Goal: Task Accomplishment & Management: Use online tool/utility

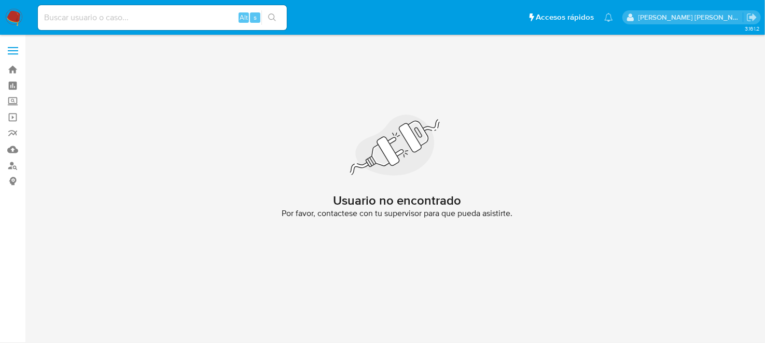
click at [10, 20] on img at bounding box center [14, 18] width 18 height 18
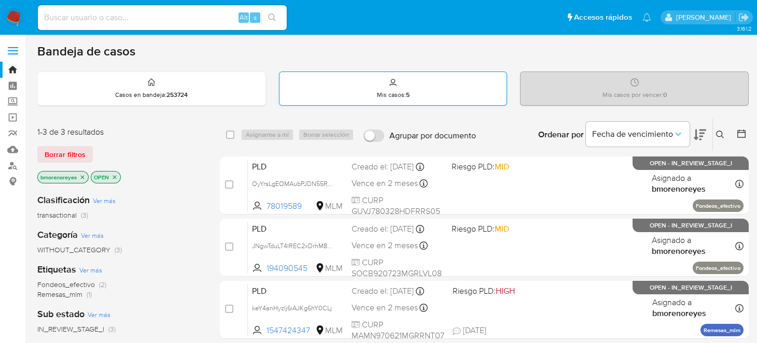
click at [402, 91] on p "Mis casos : 5" at bounding box center [393, 95] width 33 height 8
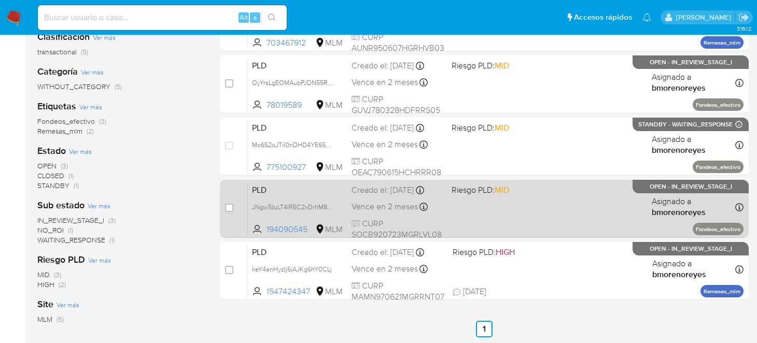
scroll to position [29, 0]
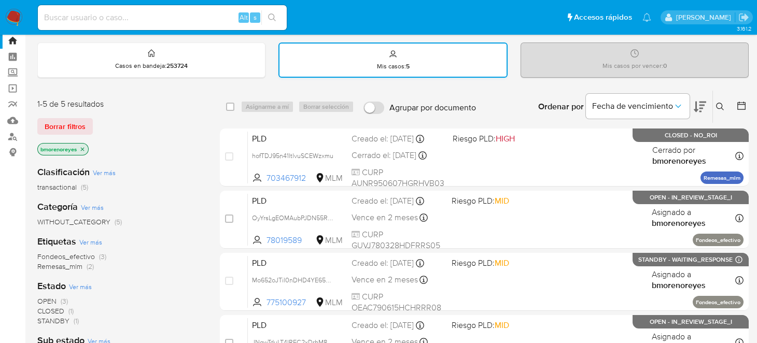
click at [367, 52] on div "Mis casos : 5" at bounding box center [392, 60] width 227 height 33
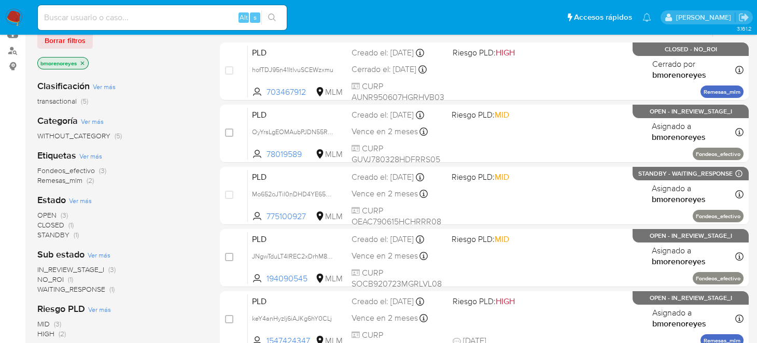
scroll to position [185, 0]
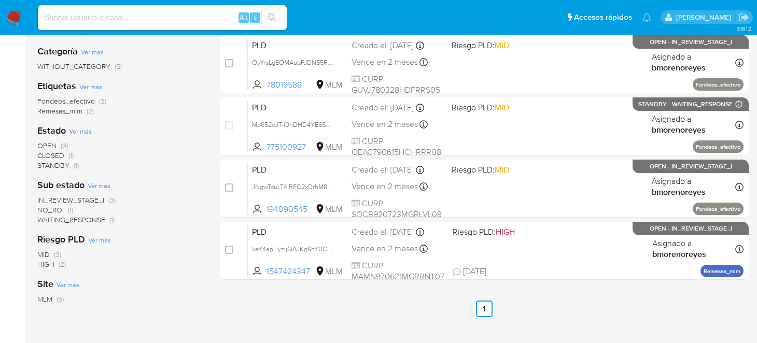
click at [86, 204] on span "IN_REVIEW_STAGE_I" at bounding box center [70, 200] width 67 height 10
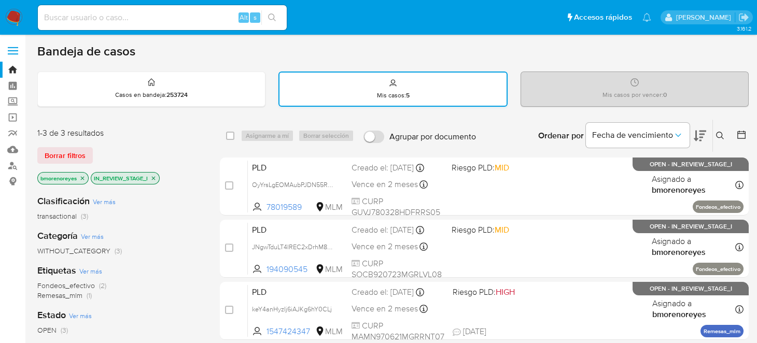
click at [370, 94] on div "Mis casos : 5" at bounding box center [392, 89] width 227 height 33
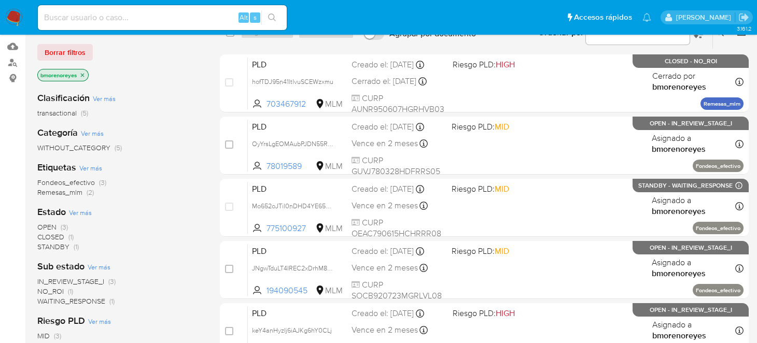
scroll to position [156, 0]
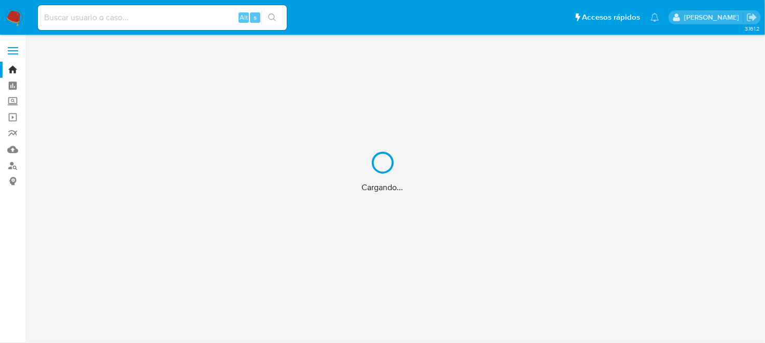
click at [13, 16] on div "Cargando..." at bounding box center [382, 171] width 765 height 343
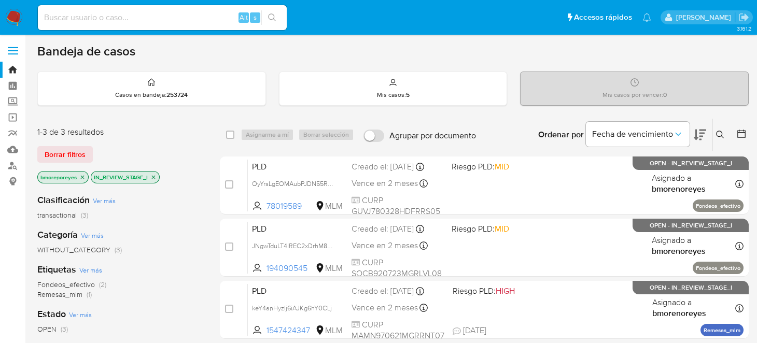
click at [400, 100] on div "Mis casos : 5" at bounding box center [393, 88] width 228 height 33
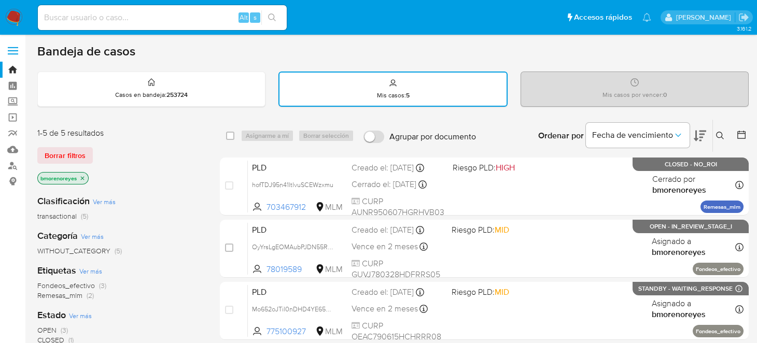
click at [719, 132] on icon at bounding box center [720, 136] width 8 height 8
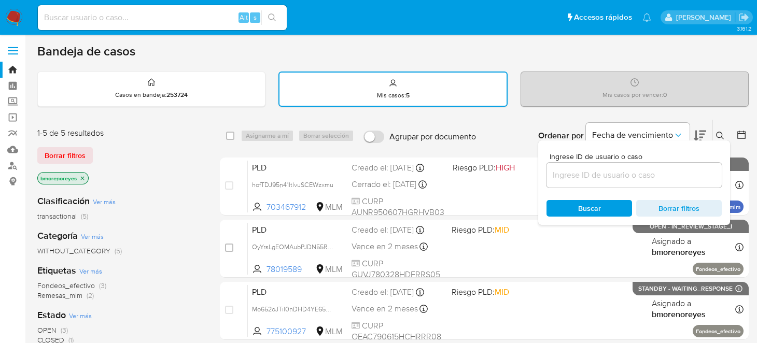
click at [655, 172] on input at bounding box center [633, 175] width 175 height 13
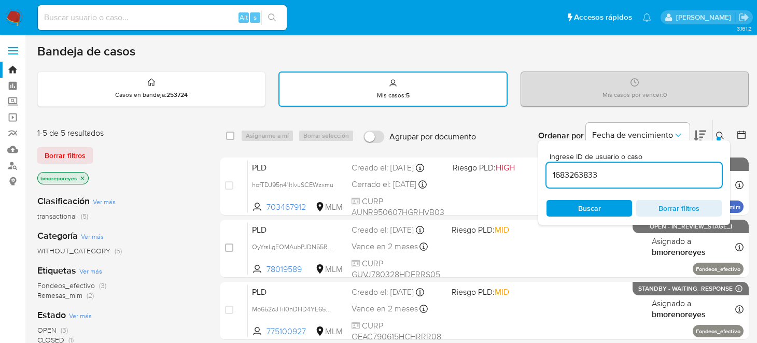
type input "1683263833"
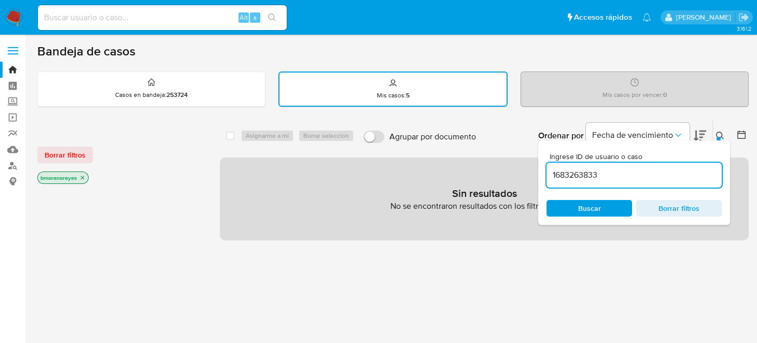
drag, startPoint x: 587, startPoint y: 213, endPoint x: 600, endPoint y: 213, distance: 13.5
click at [587, 213] on span "Buscar" at bounding box center [589, 208] width 23 height 17
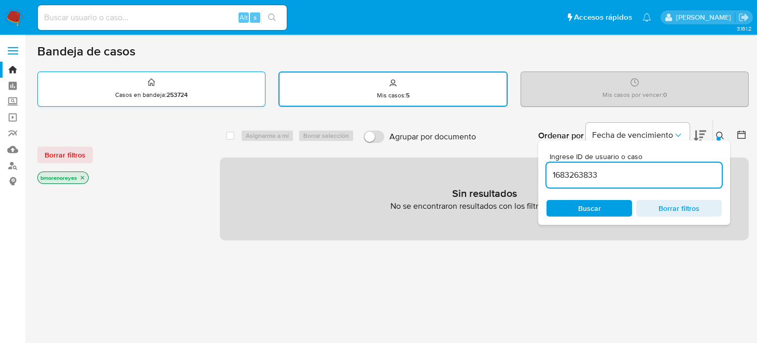
click at [201, 87] on div "Casos en bandeja : 253724" at bounding box center [151, 88] width 227 height 33
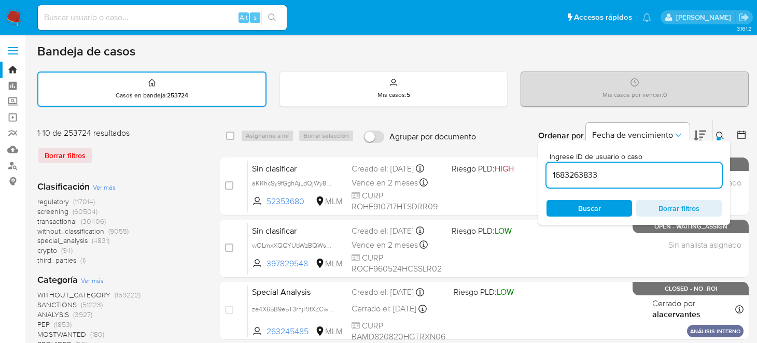
click at [612, 206] on span "Buscar" at bounding box center [589, 208] width 71 height 15
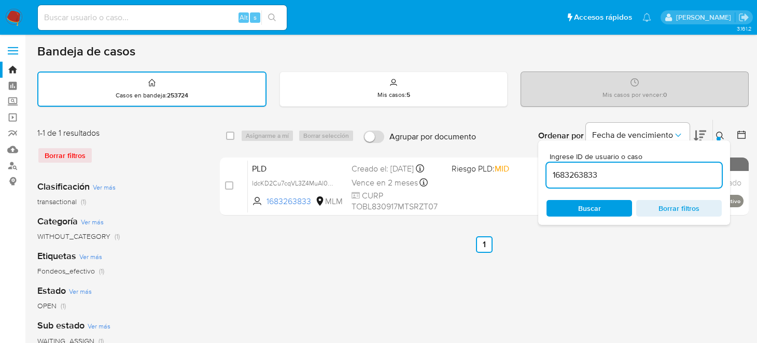
click at [199, 186] on div "Clasificación Ver más transactional (1)" at bounding box center [120, 193] width 166 height 26
drag, startPoint x: 720, startPoint y: 134, endPoint x: 717, endPoint y: 144, distance: 10.8
click at [720, 134] on icon at bounding box center [720, 136] width 8 height 8
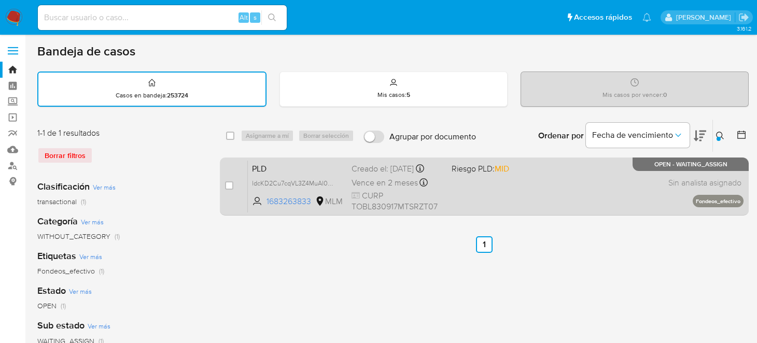
click at [223, 186] on div "case-item-checkbox No es posible asignar el caso PLD ldcKD2Cu7cqVL3Z4MuAl0o5t 1…" at bounding box center [484, 187] width 529 height 58
click at [226, 184] on input "checkbox" at bounding box center [229, 185] width 8 height 8
checkbox input "true"
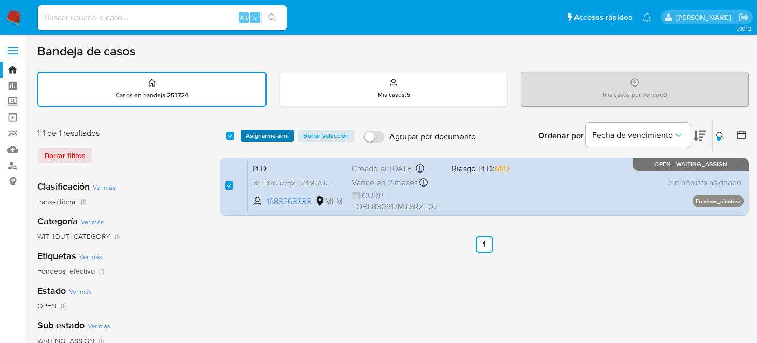
click at [248, 135] on span "Asignarme a mí" at bounding box center [267, 136] width 43 height 10
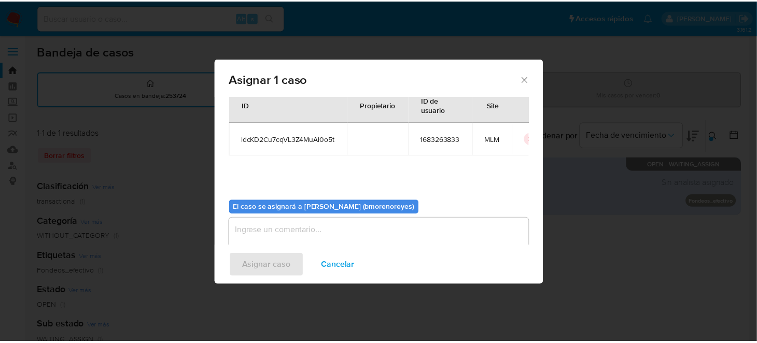
scroll to position [53, 0]
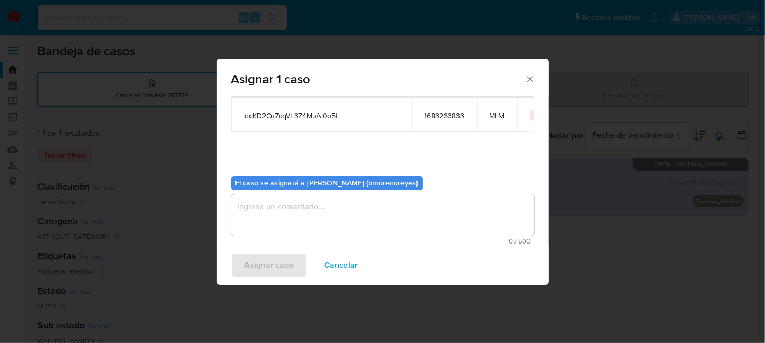
click at [306, 201] on textarea "assign-modal" at bounding box center [382, 214] width 303 height 41
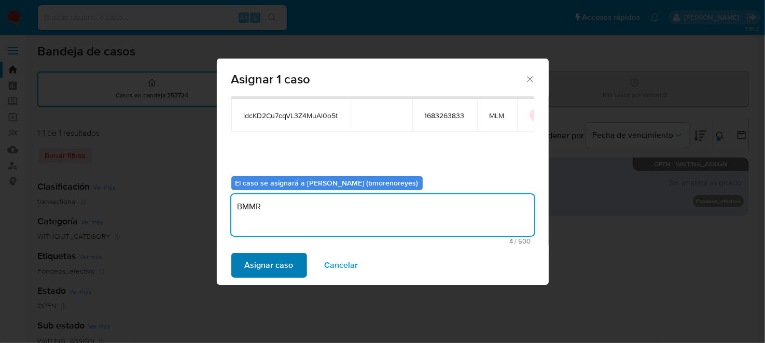
type textarea "BMMR"
click at [275, 256] on span "Asignar caso" at bounding box center [269, 265] width 49 height 23
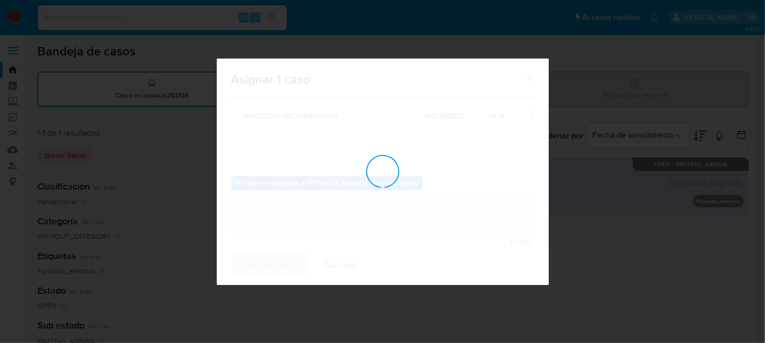
checkbox input "false"
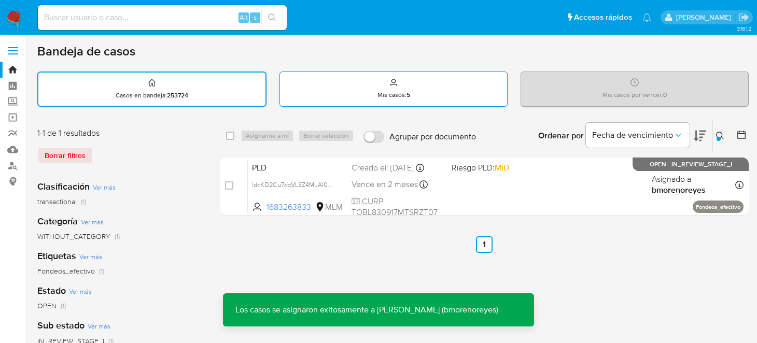
click at [414, 90] on div "Mis casos : 5" at bounding box center [393, 88] width 227 height 33
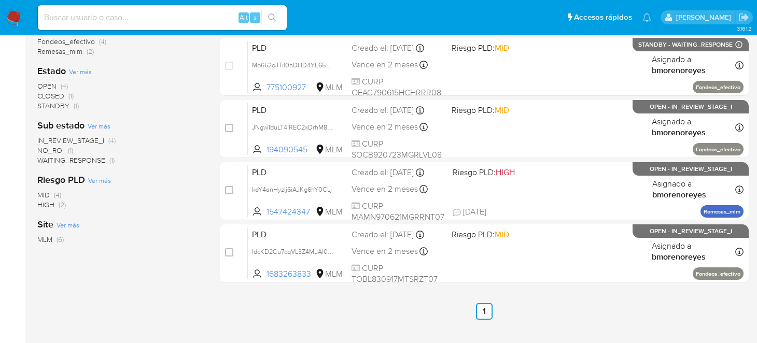
scroll to position [259, 0]
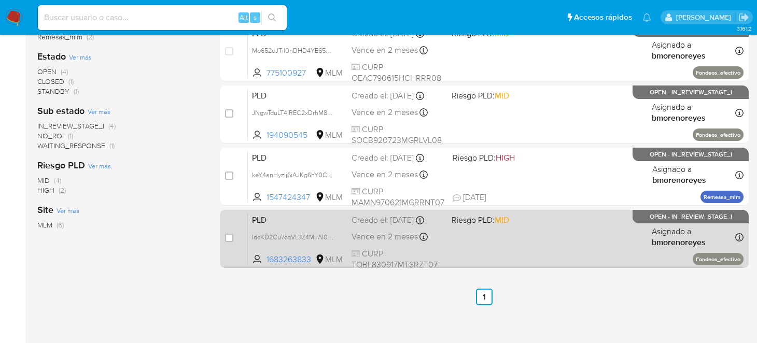
click at [322, 224] on div "PLD ldcKD2Cu7cqVL3Z4MuAl0o5t 1683263833 MLM Riesgo PLD: MID Creado el: [DATE] C…" at bounding box center [496, 239] width 496 height 52
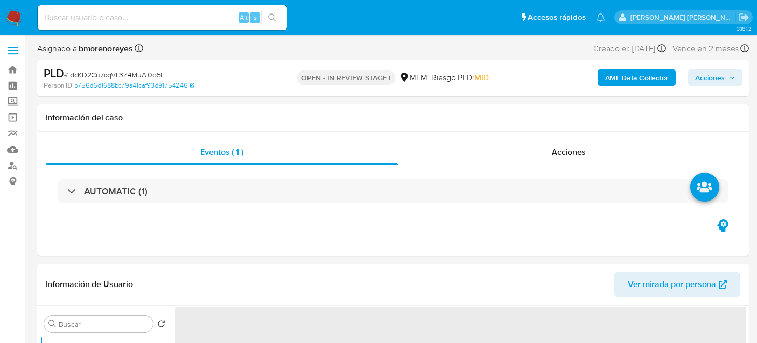
select select "10"
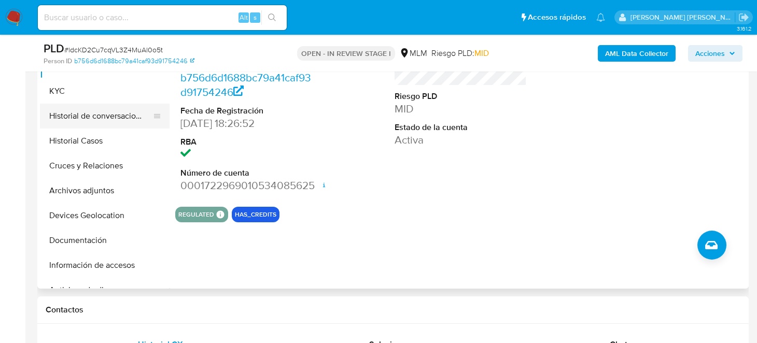
scroll to position [207, 0]
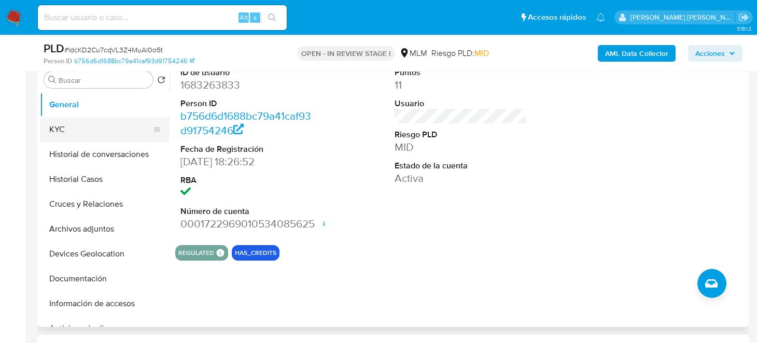
click at [72, 126] on button "KYC" at bounding box center [100, 129] width 121 height 25
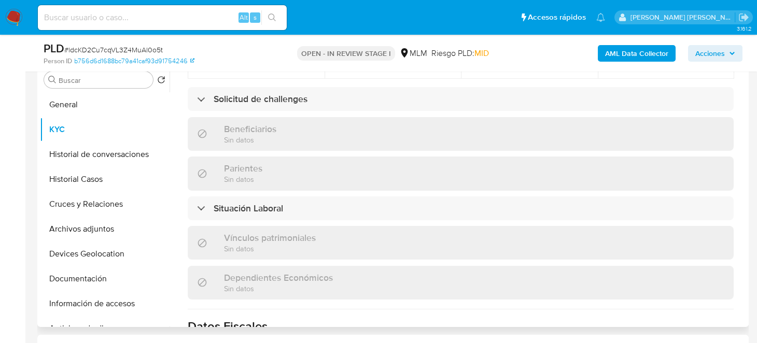
scroll to position [259, 0]
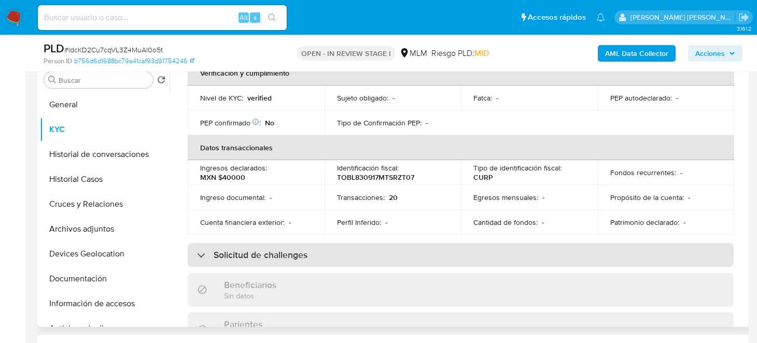
click at [298, 254] on h3 "Solicitud de challenges" at bounding box center [261, 254] width 94 height 11
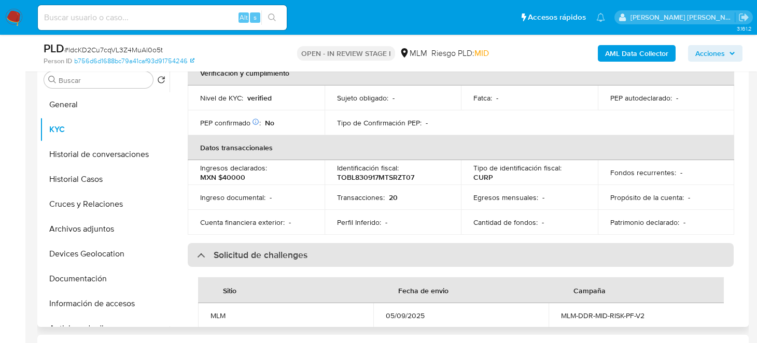
click at [299, 254] on h3 "Solicitud de challenges" at bounding box center [261, 254] width 94 height 11
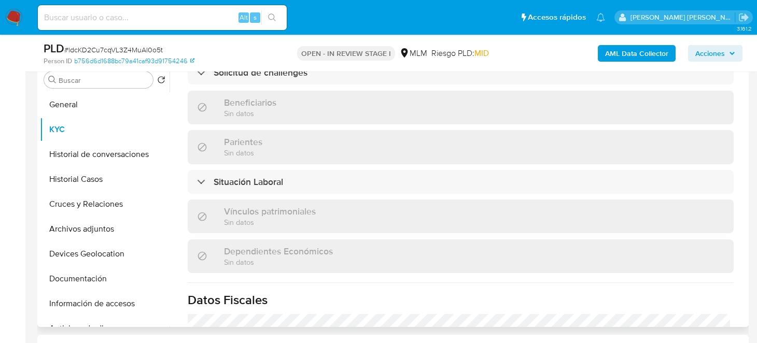
scroll to position [467, 0]
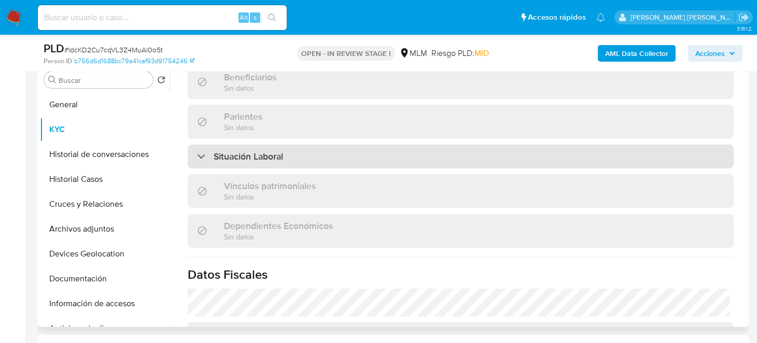
click at [305, 157] on div "Situación Laboral" at bounding box center [461, 157] width 546 height 24
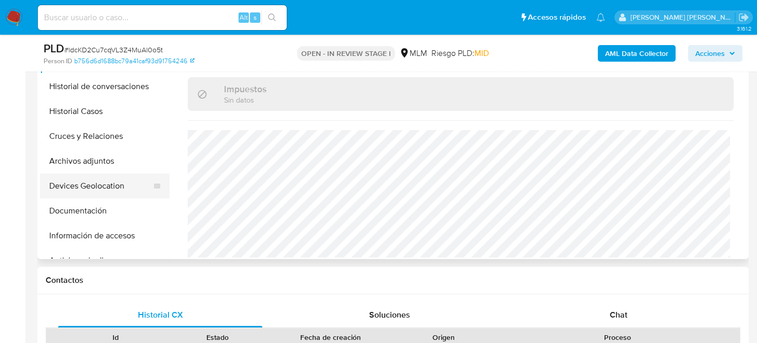
scroll to position [259, 0]
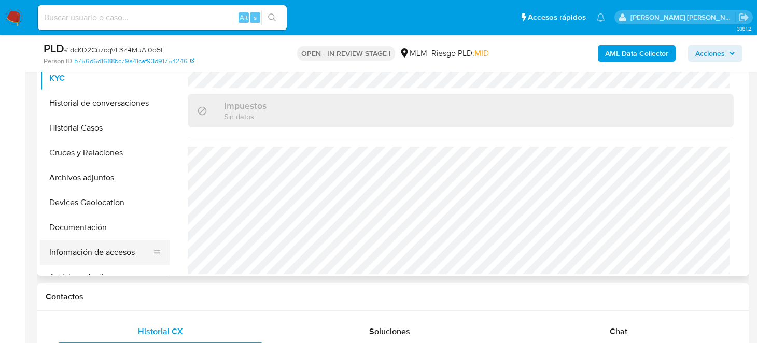
click at [128, 261] on button "Información de accesos" at bounding box center [100, 252] width 121 height 25
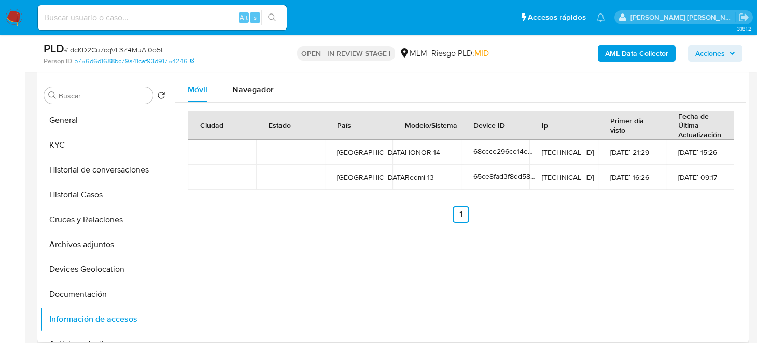
scroll to position [207, 0]
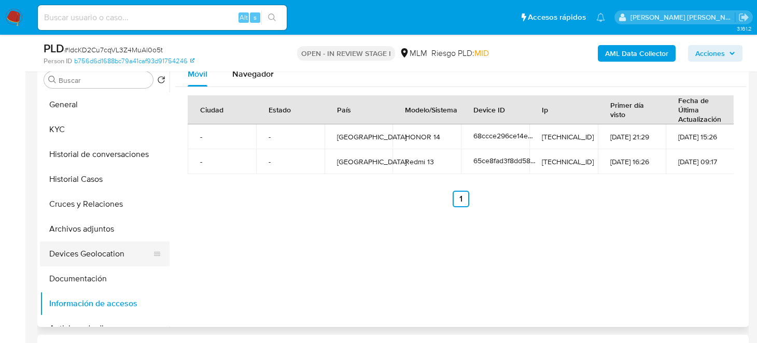
click at [100, 252] on button "Devices Geolocation" at bounding box center [100, 254] width 121 height 25
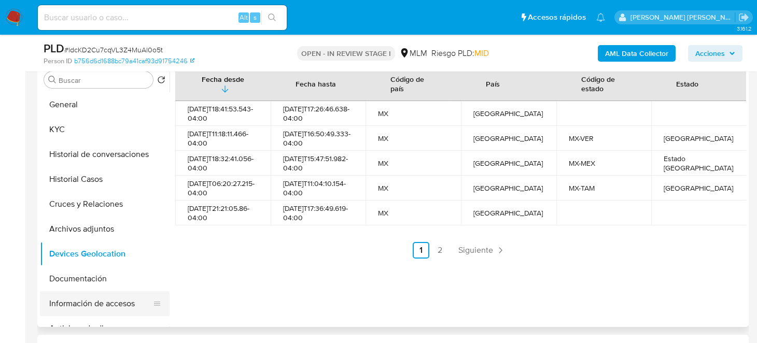
click at [82, 311] on button "Información de accesos" at bounding box center [100, 303] width 121 height 25
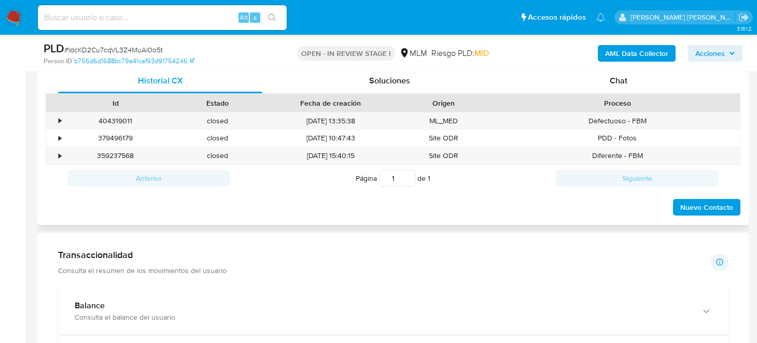
scroll to position [467, 0]
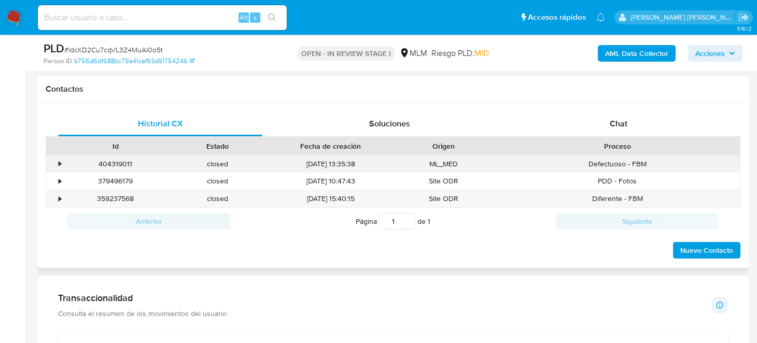
click at [60, 163] on div "•" at bounding box center [60, 164] width 3 height 10
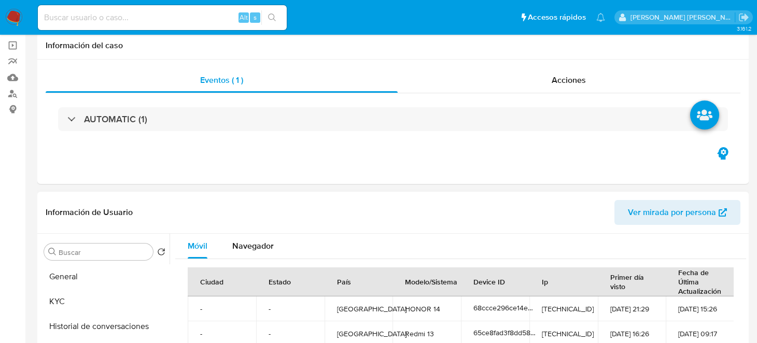
scroll to position [207, 0]
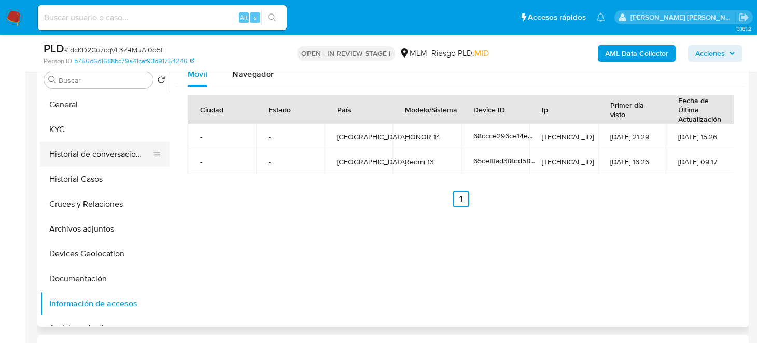
click at [101, 155] on button "Historial de conversaciones" at bounding box center [100, 154] width 121 height 25
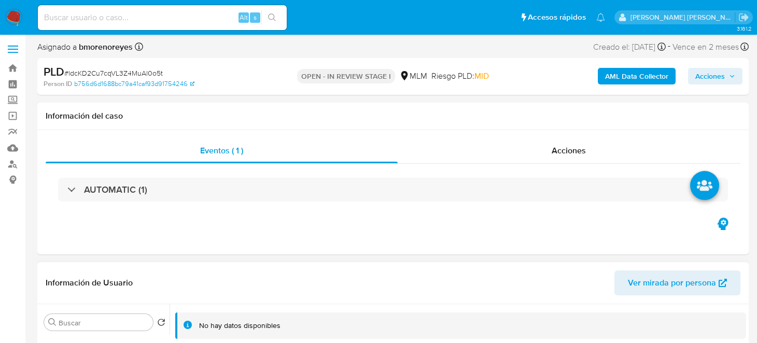
scroll to position [0, 0]
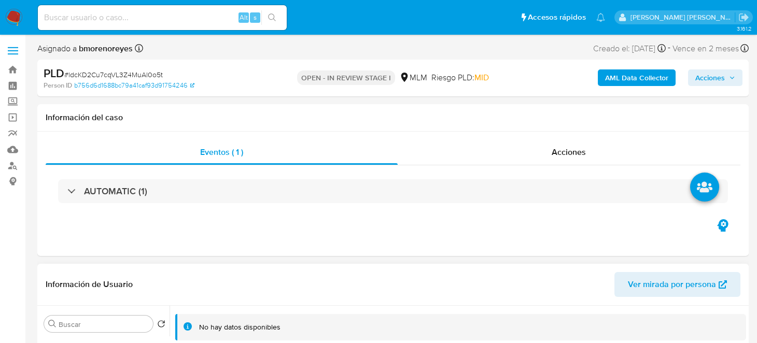
click at [306, 200] on div "AUTOMATIC (1)" at bounding box center [393, 191] width 670 height 24
